Goal: Task Accomplishment & Management: Manage account settings

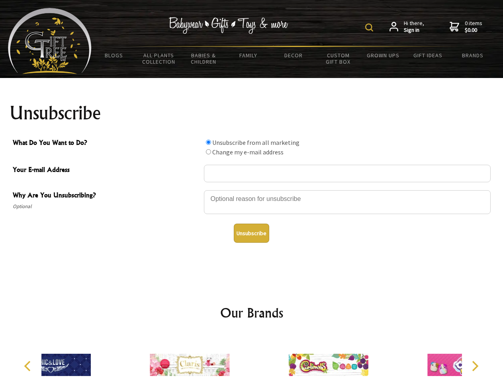
click at [370, 27] on img at bounding box center [369, 27] width 8 height 8
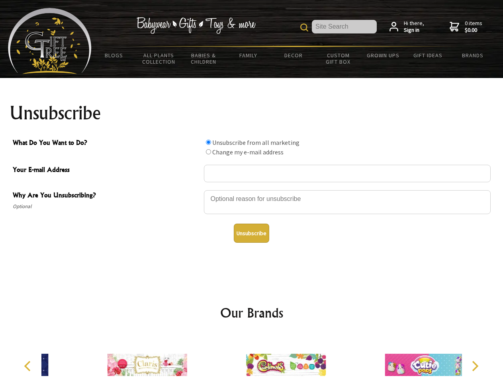
click at [252, 190] on div at bounding box center [347, 204] width 287 height 28
click at [208, 142] on input "What Do You Want to Do?" at bounding box center [208, 142] width 5 height 5
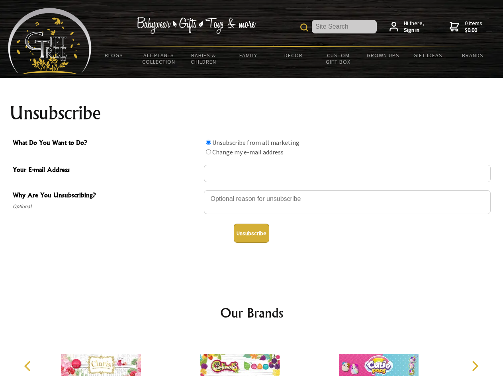
click at [208, 152] on input "What Do You Want to Do?" at bounding box center [208, 151] width 5 height 5
radio input "true"
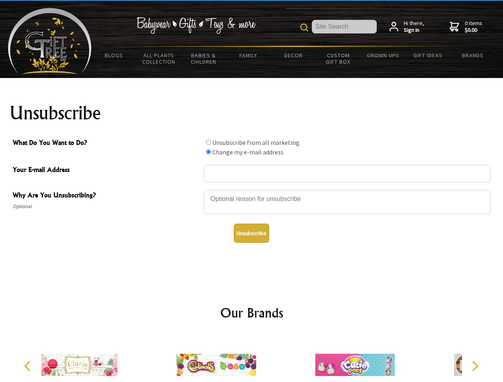
click at [251, 233] on button "Unsubscribe" at bounding box center [251, 233] width 35 height 19
click at [252, 359] on div at bounding box center [216, 366] width 139 height 62
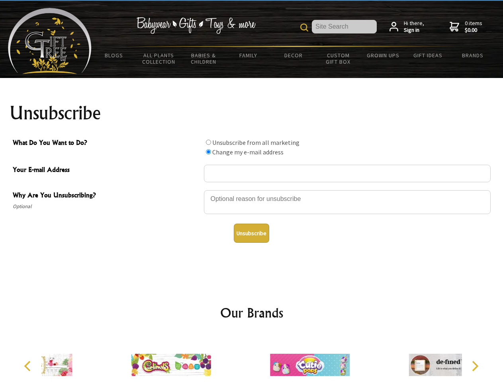
click at [29, 366] on icon "Previous" at bounding box center [28, 366] width 10 height 10
click at [475, 366] on icon "Next" at bounding box center [474, 366] width 10 height 10
